Goal: Task Accomplishment & Management: Use online tool/utility

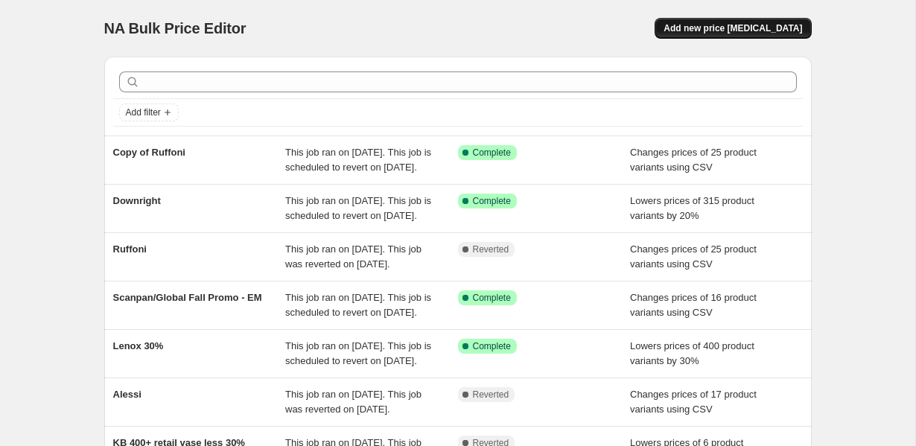
click at [696, 31] on span "Add new price [MEDICAL_DATA]" at bounding box center [733, 28] width 139 height 12
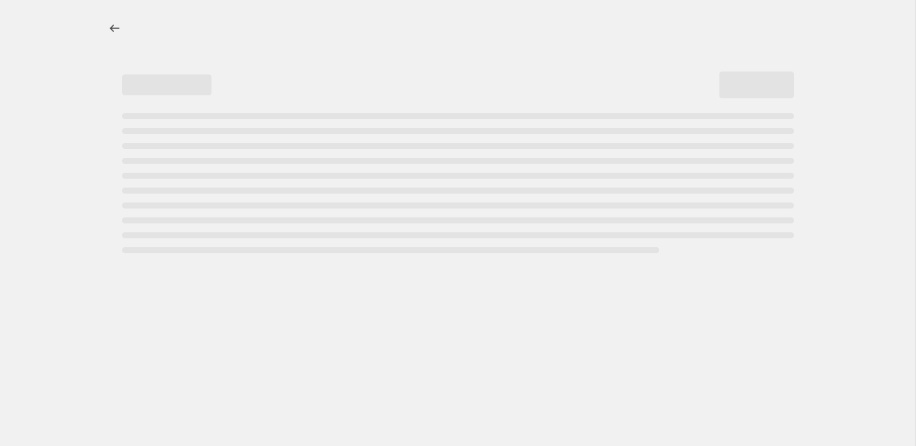
select select "percentage"
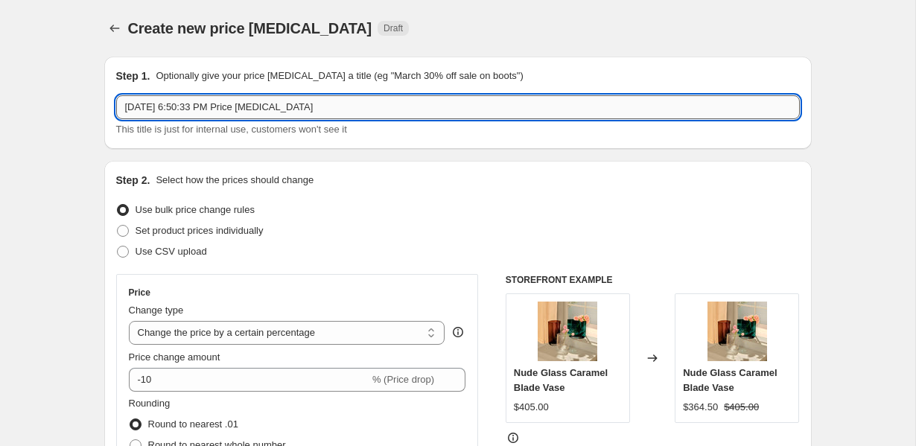
click at [290, 96] on input "[DATE] 6:50:33 PM Price [MEDICAL_DATA]" at bounding box center [458, 107] width 684 height 24
paste input "Gense"
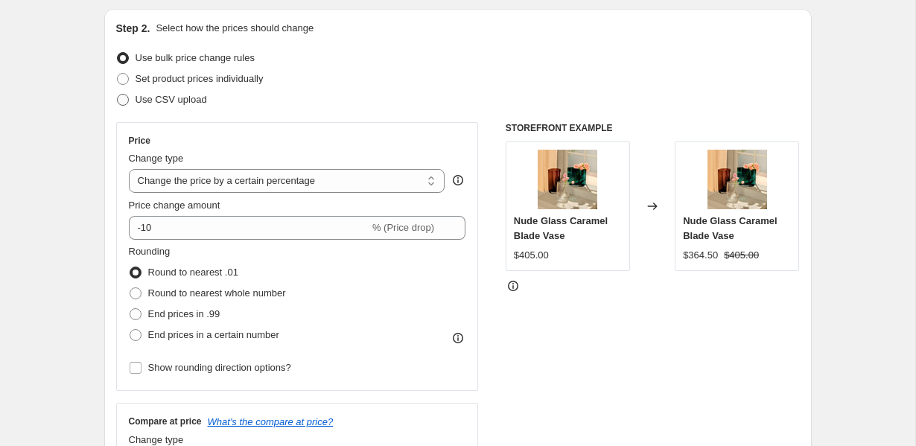
scroll to position [153, 0]
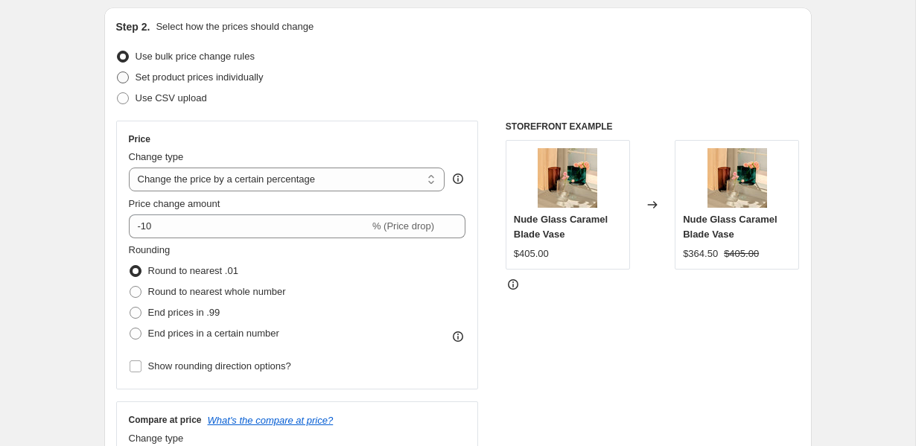
type input "Gense"
click at [174, 81] on span "Set product prices individually" at bounding box center [200, 77] width 128 height 11
click at [118, 72] on input "Set product prices individually" at bounding box center [117, 72] width 1 height 1
radio input "true"
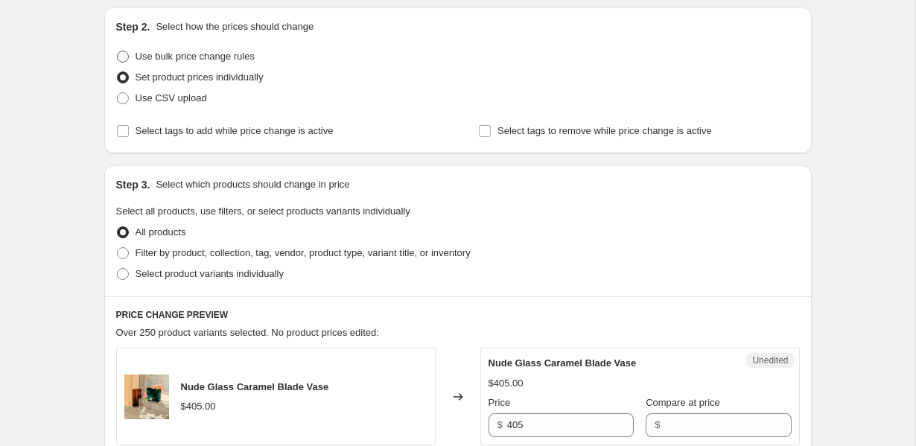
click at [165, 55] on span "Use bulk price change rules" at bounding box center [195, 56] width 119 height 11
click at [118, 51] on input "Use bulk price change rules" at bounding box center [117, 51] width 1 height 1
radio input "true"
select select "percentage"
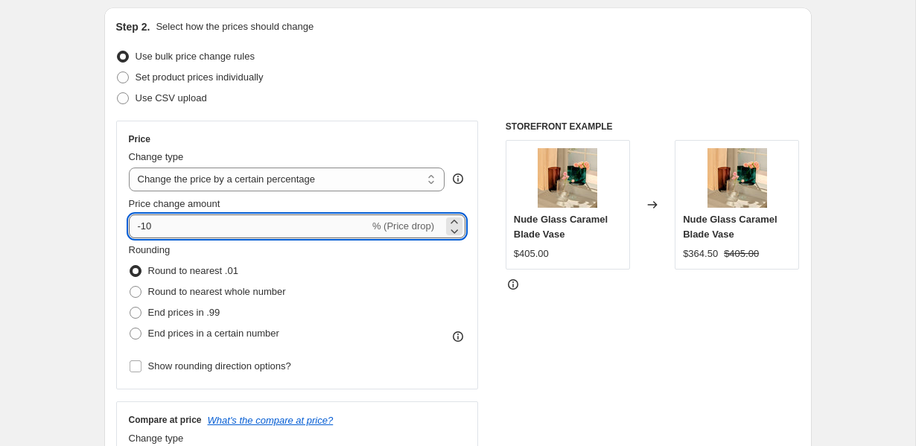
click at [200, 231] on input "-10" at bounding box center [249, 227] width 241 height 24
type input "-1"
type input "-3"
type input "-30"
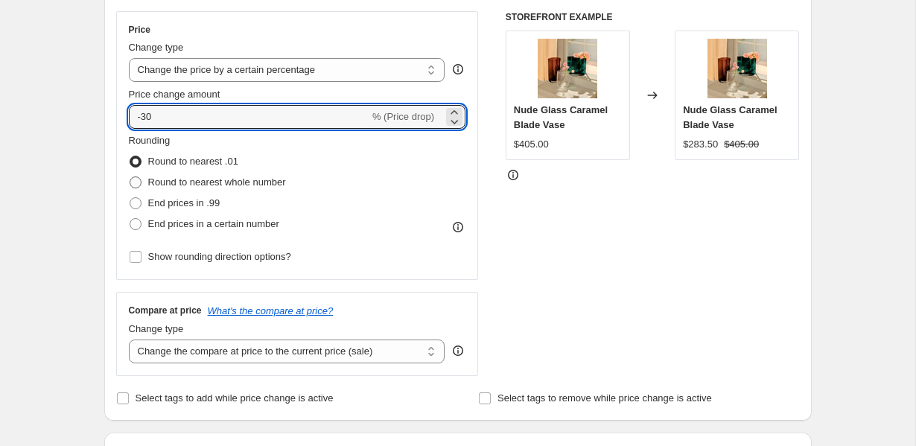
scroll to position [337, 0]
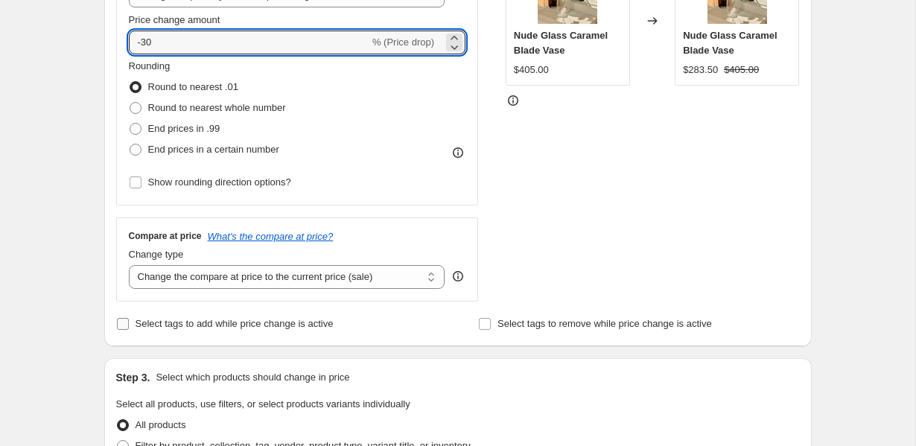
click at [235, 323] on span "Select tags to add while price change is active" at bounding box center [235, 323] width 198 height 11
click at [129, 323] on input "Select tags to add while price change is active" at bounding box center [123, 324] width 12 height 12
checkbox input "true"
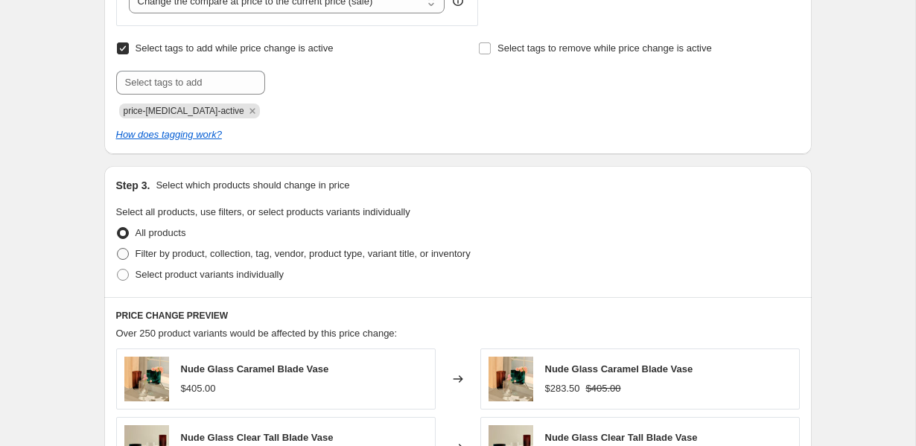
scroll to position [697, 0]
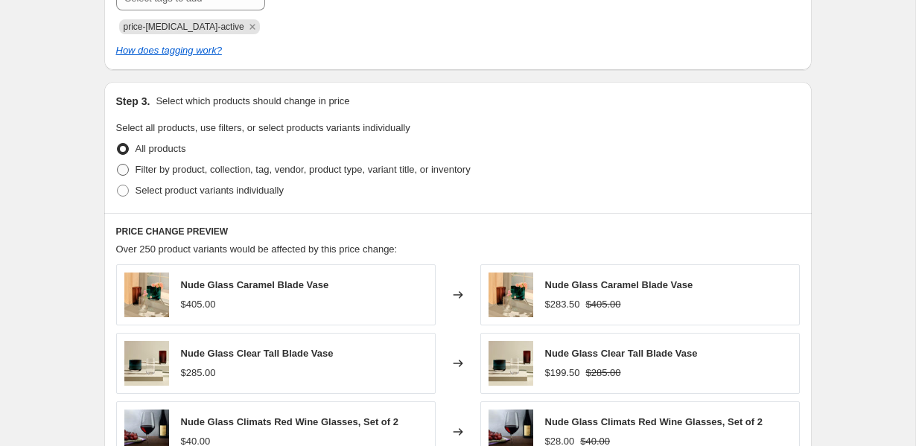
click at [177, 171] on span "Filter by product, collection, tag, vendor, product type, variant title, or inv…" at bounding box center [303, 169] width 335 height 11
click at [118, 165] on input "Filter by product, collection, tag, vendor, product type, variant title, or inv…" at bounding box center [117, 164] width 1 height 1
radio input "true"
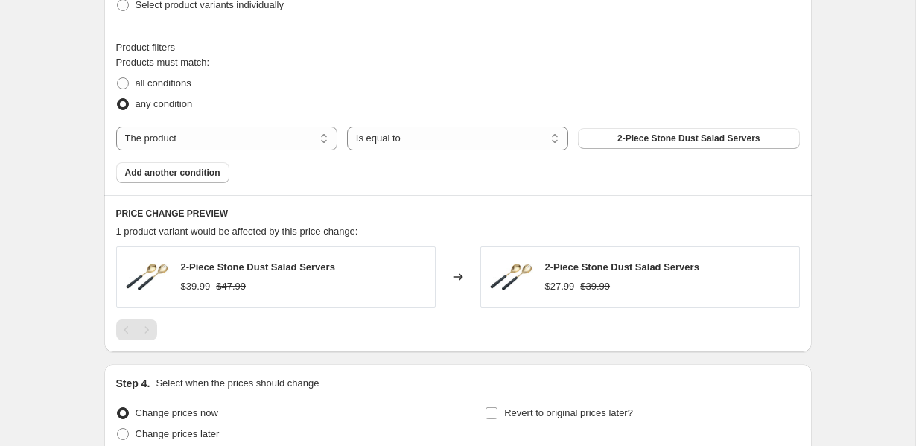
scroll to position [899, 0]
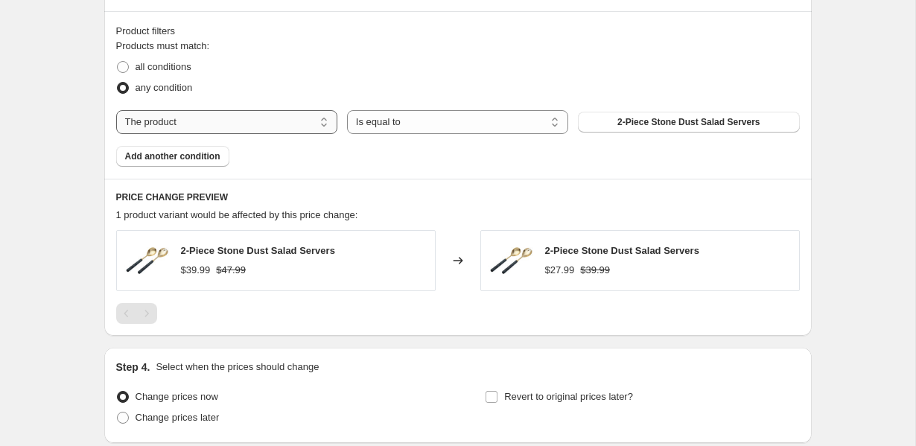
click at [205, 124] on select "The product The product's collection The product's tag The product's vendor The…" at bounding box center [226, 122] width 221 height 24
select select "vendor"
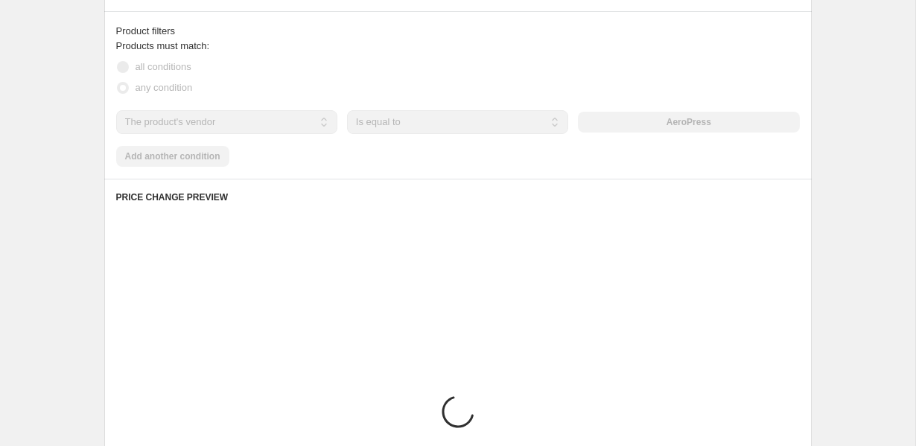
click at [667, 124] on div "AeroPress" at bounding box center [688, 122] width 221 height 21
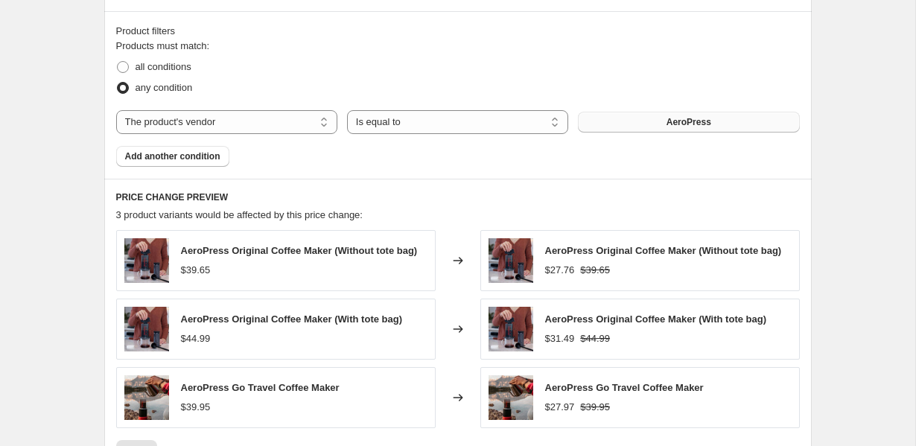
click at [661, 122] on button "AeroPress" at bounding box center [688, 122] width 221 height 21
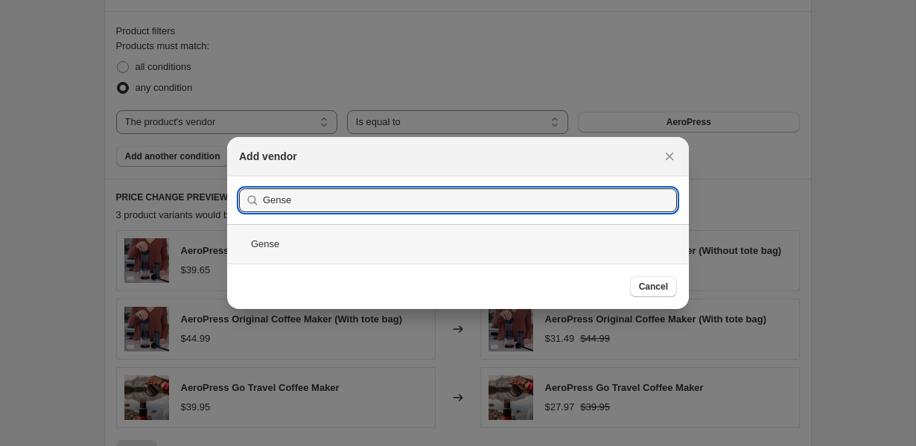
type input "Gense"
click at [472, 243] on div "Gense" at bounding box center [458, 243] width 462 height 39
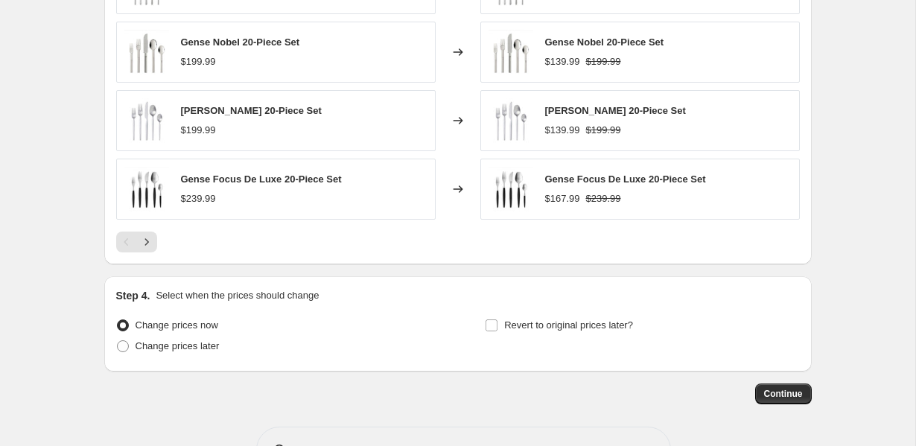
scroll to position [1294, 0]
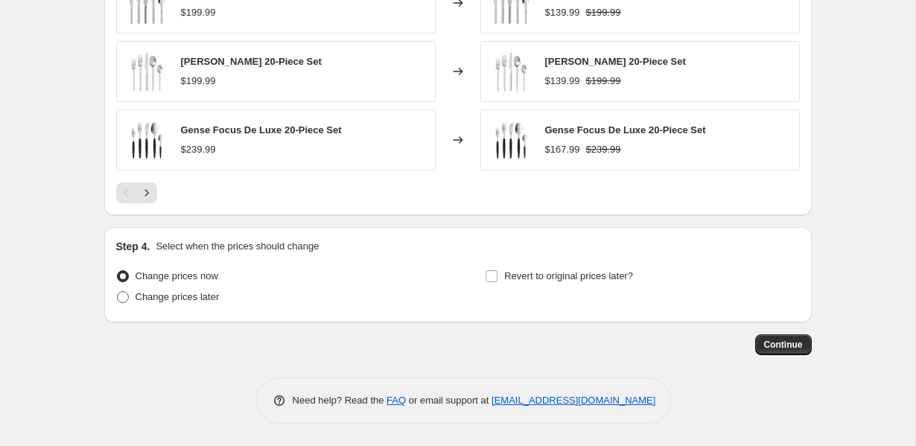
click at [180, 301] on span "Change prices later" at bounding box center [178, 296] width 84 height 11
click at [118, 292] on input "Change prices later" at bounding box center [117, 291] width 1 height 1
radio input "true"
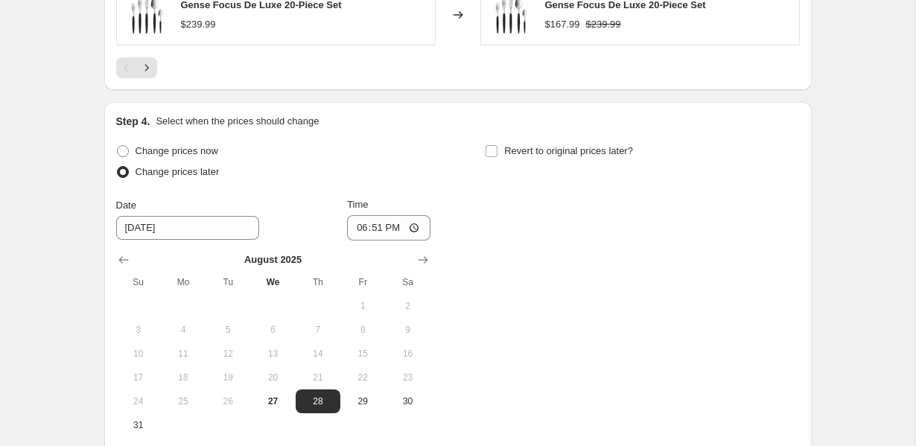
scroll to position [1433, 0]
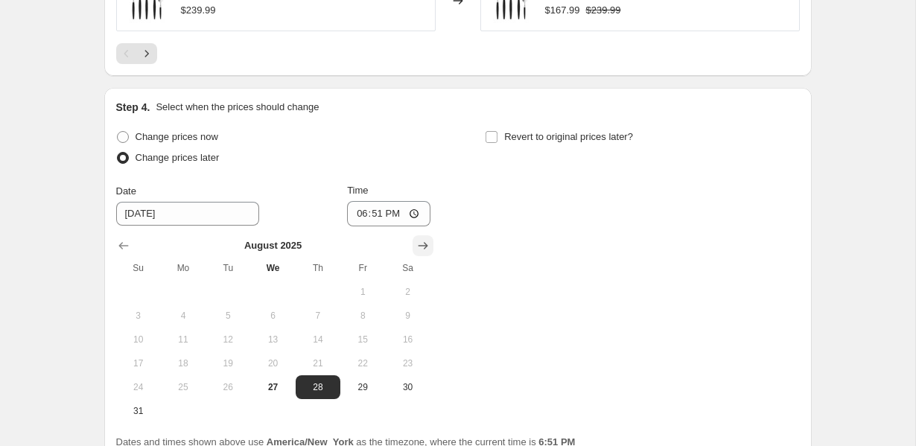
click at [419, 247] on icon "Show next month, September 2025" at bounding box center [423, 245] width 15 height 15
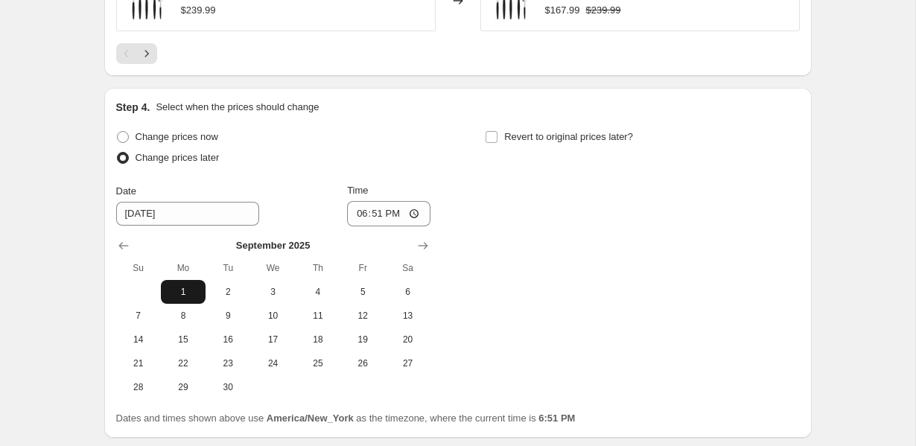
click at [165, 285] on button "1" at bounding box center [183, 292] width 45 height 24
type input "[DATE]"
click at [363, 216] on input "18:51" at bounding box center [388, 213] width 83 height 25
type input "00:00"
click at [559, 139] on span "Revert to original prices later?" at bounding box center [568, 136] width 129 height 11
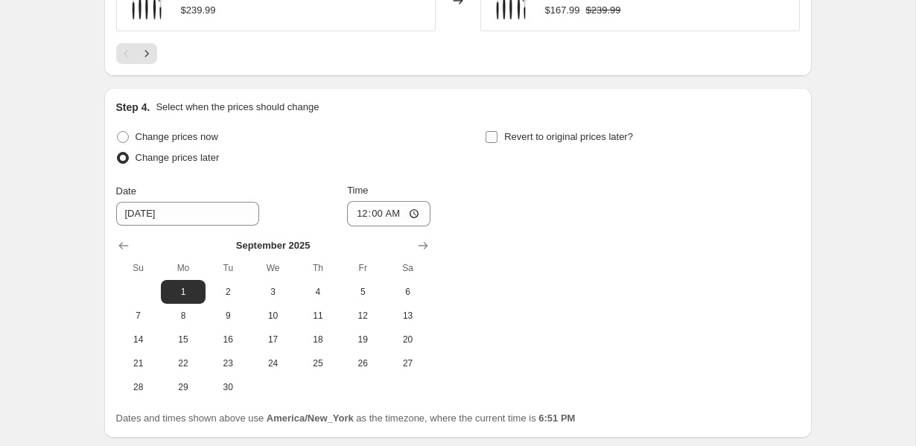
click at [498, 139] on input "Revert to original prices later?" at bounding box center [492, 137] width 12 height 12
checkbox input "true"
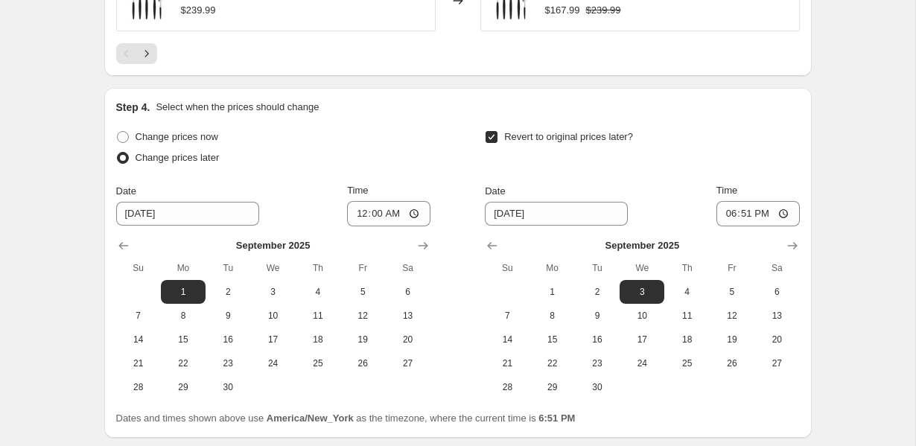
click at [598, 401] on div "Change prices now Change prices later Date [DATE] Time 00:00 [DATE] Su Mo Tu We…" at bounding box center [458, 276] width 684 height 299
click at [598, 393] on span "30" at bounding box center [597, 387] width 33 height 12
type input "[DATE]"
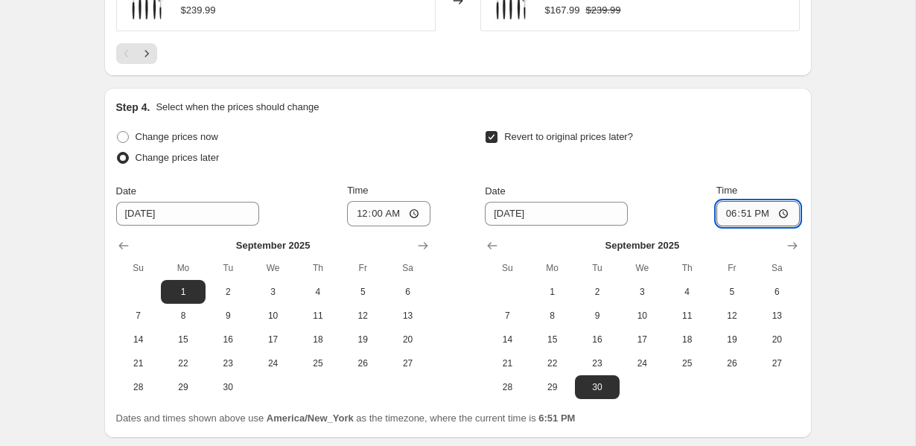
click at [729, 218] on input "18:51" at bounding box center [758, 213] width 83 height 25
type input "23:59"
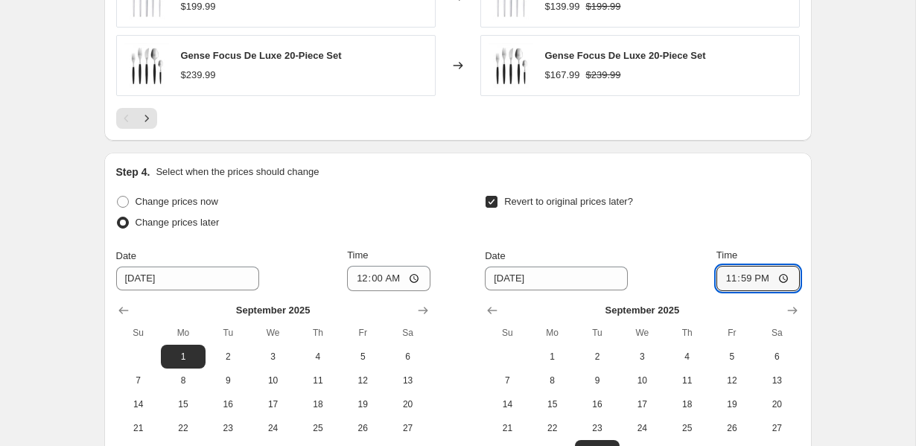
scroll to position [1549, 0]
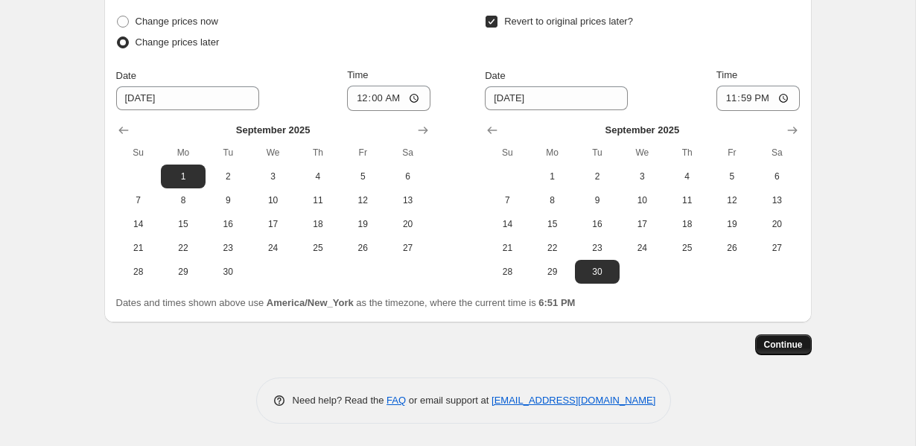
click at [773, 346] on span "Continue" at bounding box center [783, 345] width 39 height 12
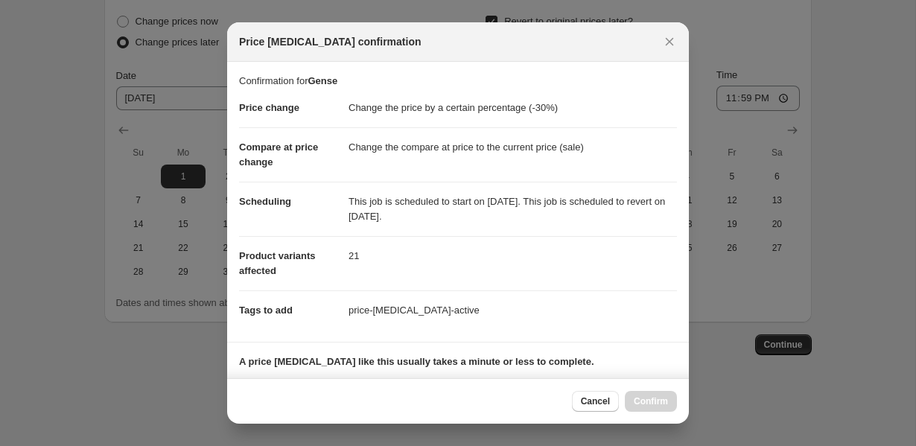
scroll to position [232, 0]
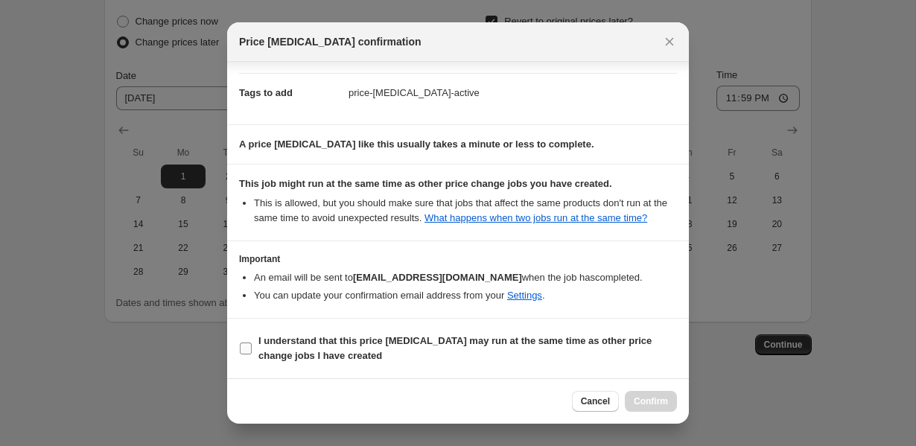
click at [603, 343] on b "I understand that this price [MEDICAL_DATA] may run at the same time as other p…" at bounding box center [454, 348] width 393 height 26
click at [252, 343] on input "I understand that this price [MEDICAL_DATA] may run at the same time as other p…" at bounding box center [246, 349] width 12 height 12
checkbox input "true"
click at [632, 395] on button "Confirm" at bounding box center [651, 401] width 52 height 21
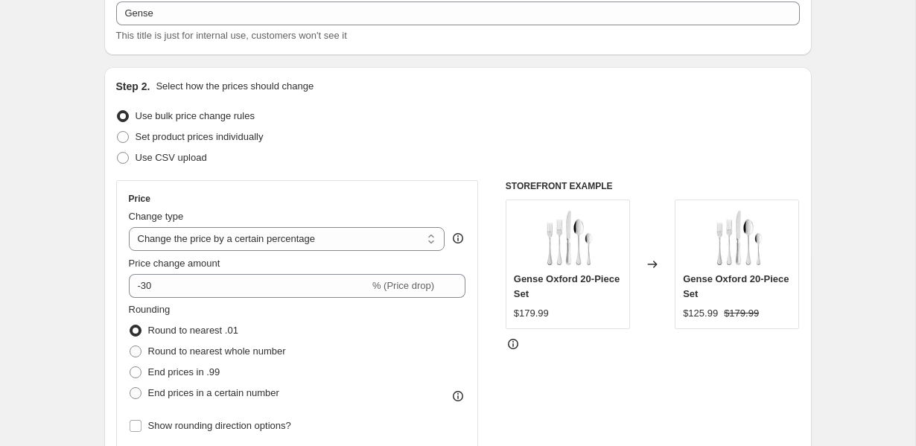
scroll to position [217, 0]
